Goal: Task Accomplishment & Management: Manage account settings

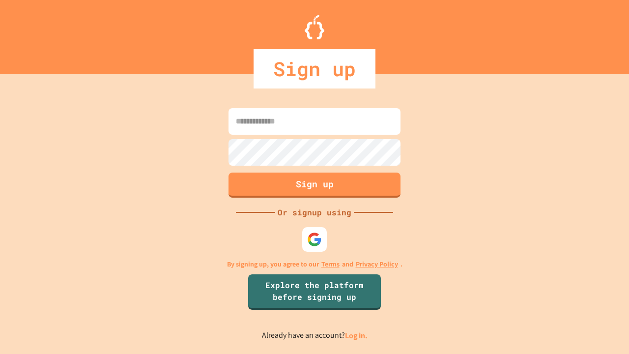
click at [357, 335] on link "Log in." at bounding box center [356, 335] width 23 height 10
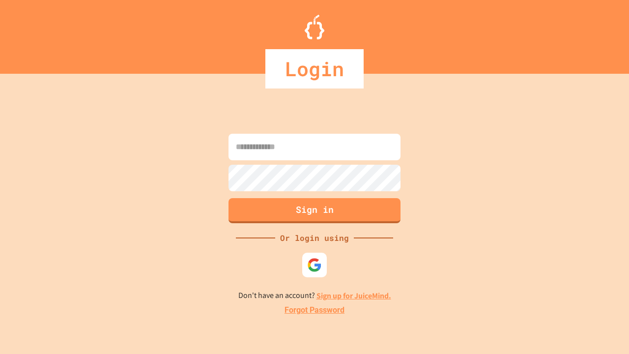
type input "*****"
